Goal: Understand process/instructions

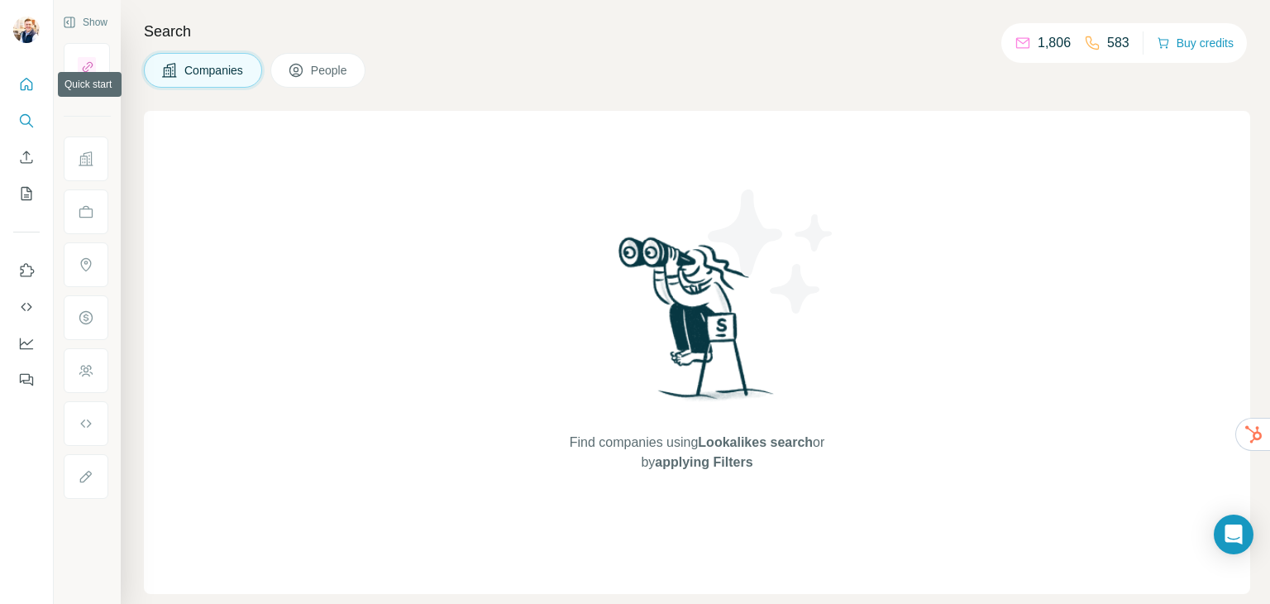
click at [26, 84] on icon "Quick start" at bounding box center [26, 84] width 17 height 17
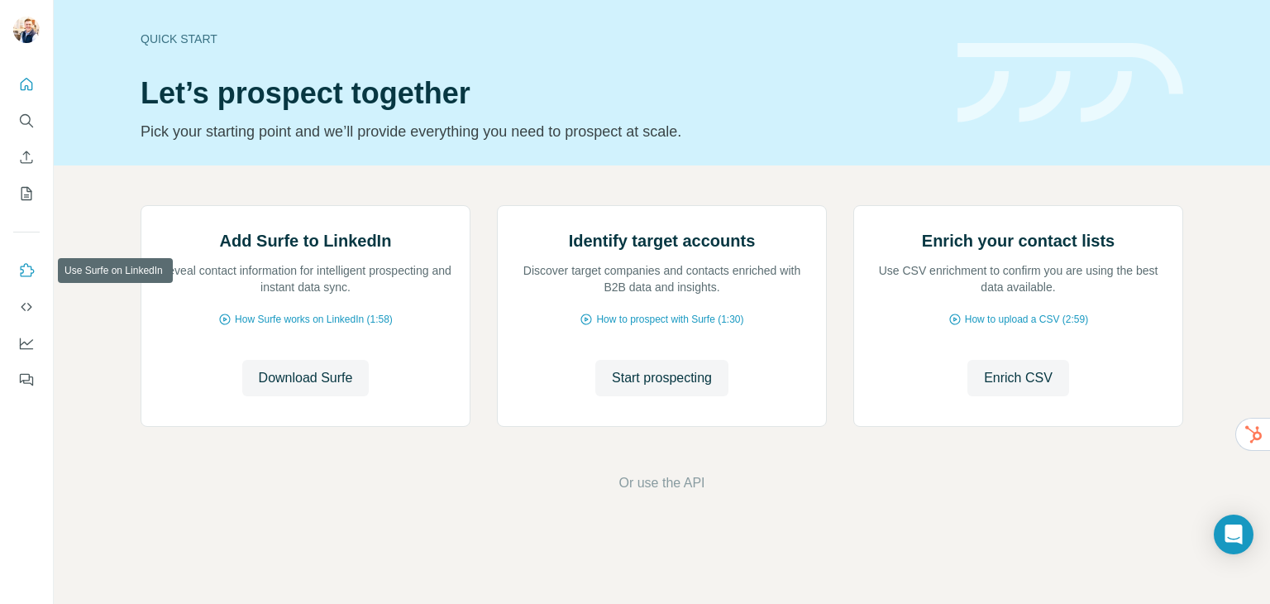
click at [27, 273] on icon "Use Surfe on LinkedIn" at bounding box center [26, 270] width 17 height 17
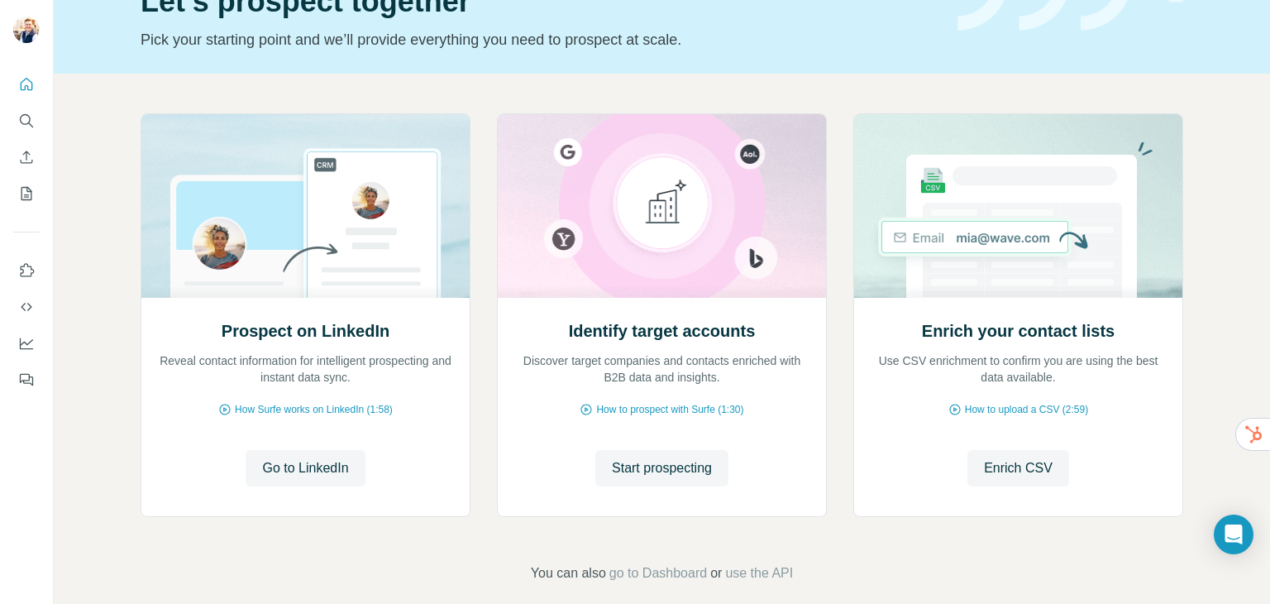
scroll to position [111, 0]
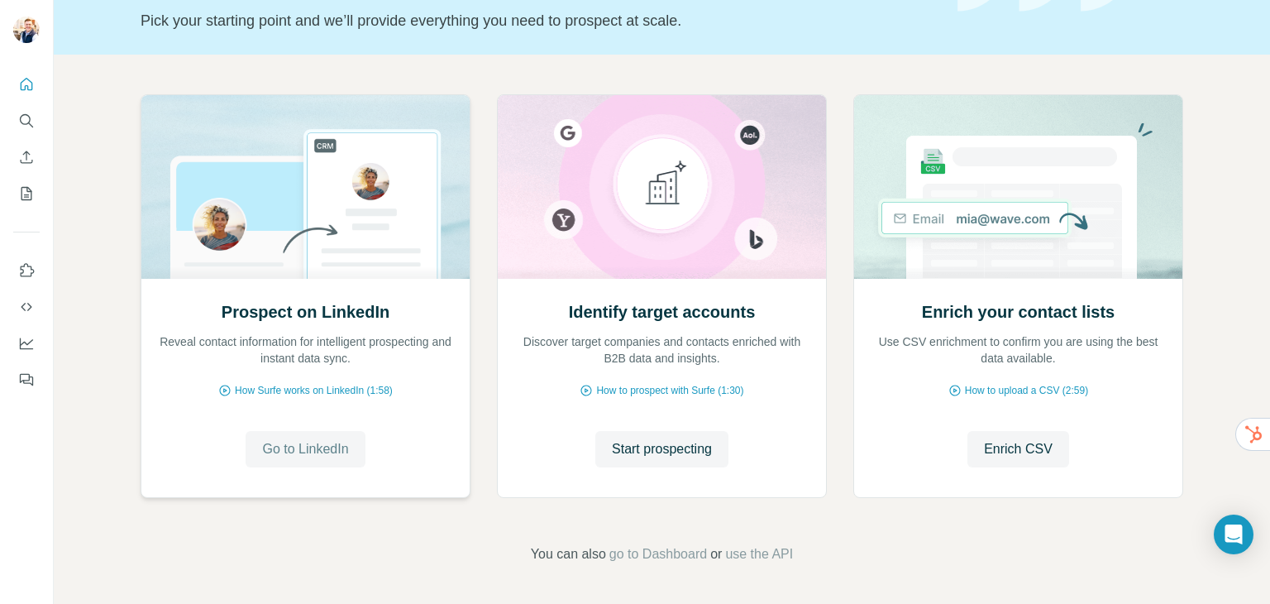
click at [316, 451] on span "Go to LinkedIn" at bounding box center [305, 449] width 86 height 20
